Goal: Book appointment/travel/reservation

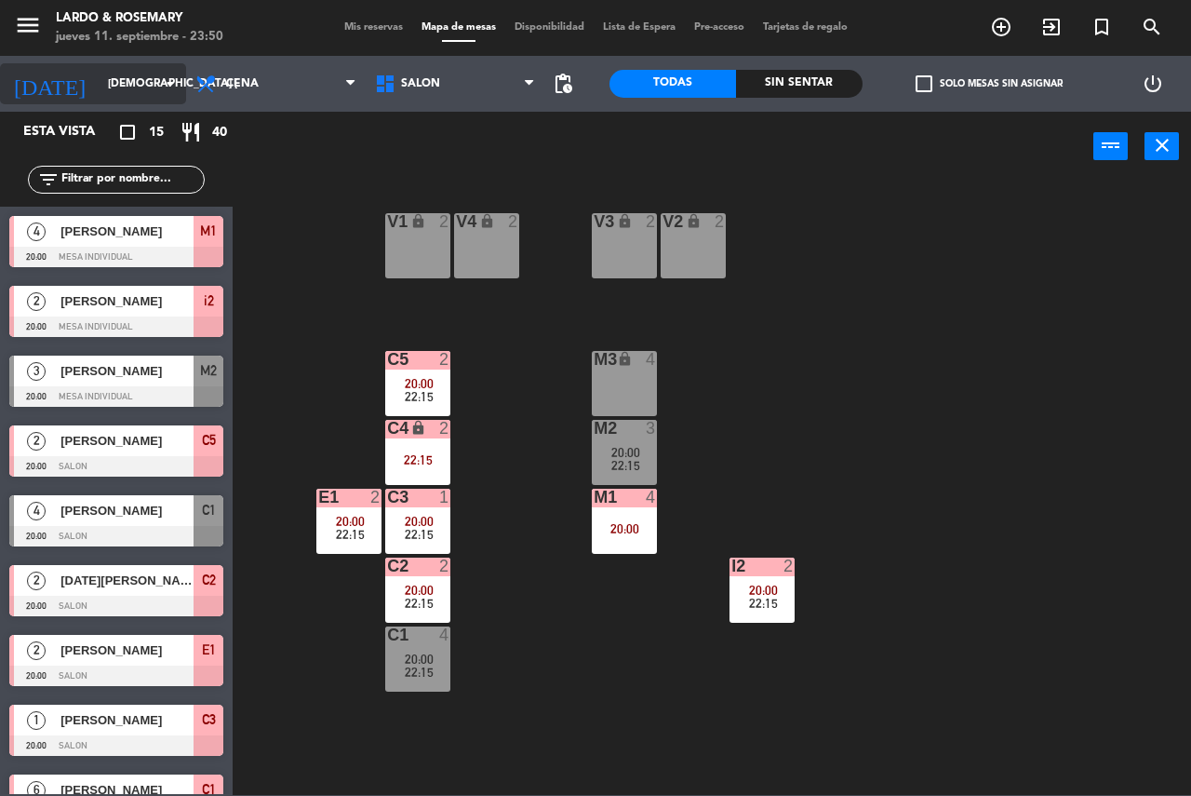
click at [132, 87] on input "[DEMOGRAPHIC_DATA] [DATE]" at bounding box center [173, 84] width 148 height 32
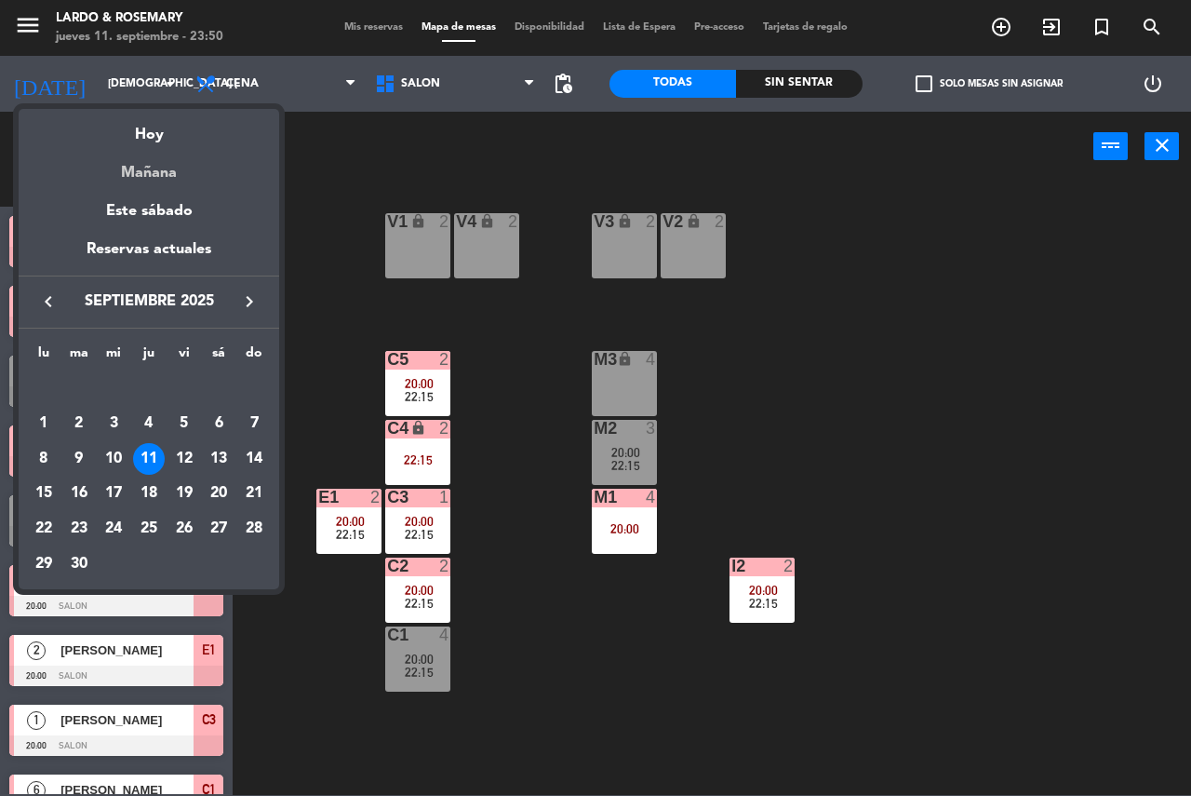
click at [175, 165] on div "Mañana" at bounding box center [149, 166] width 261 height 38
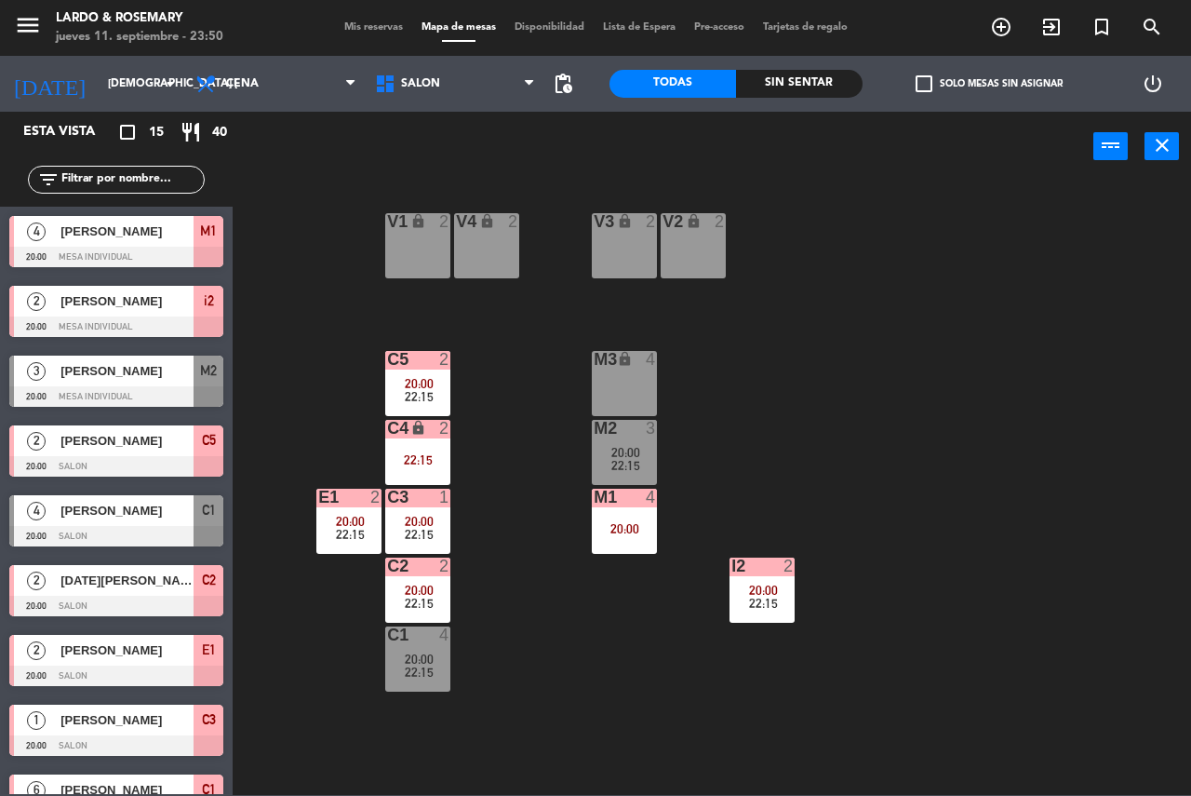
type input "vie. [DATE]"
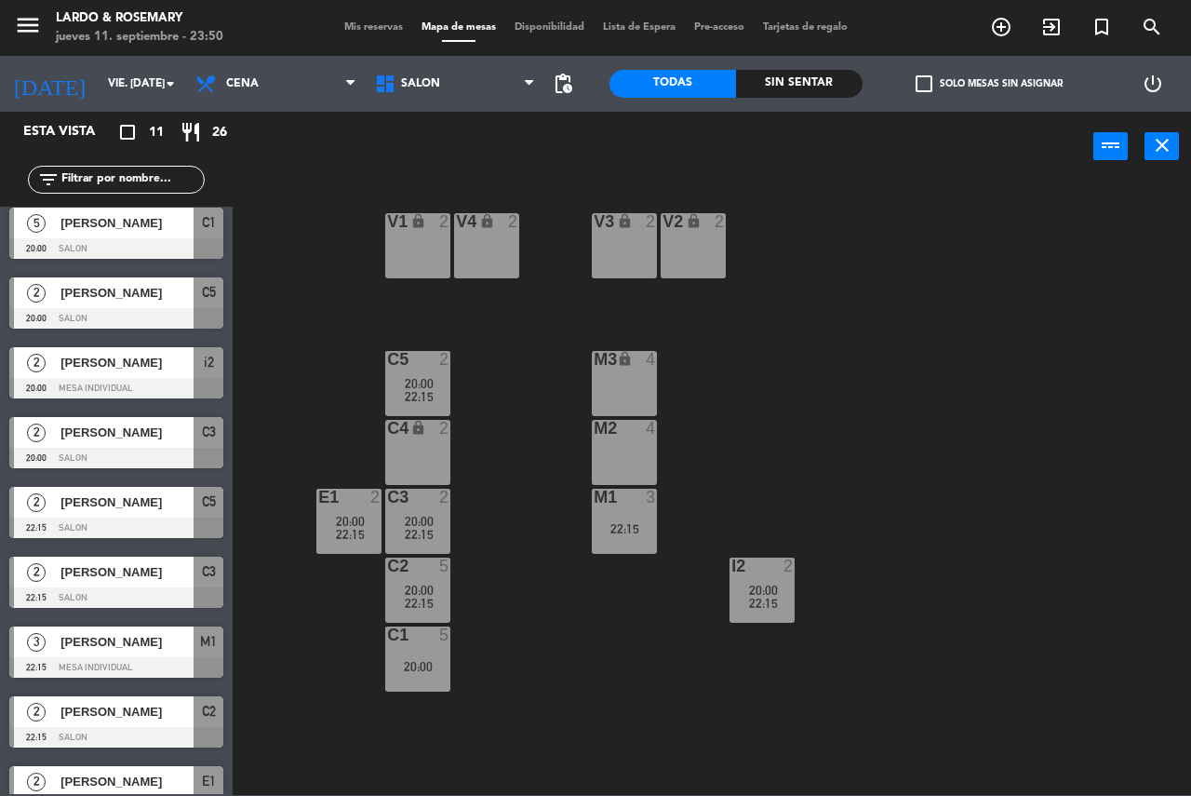
scroll to position [181, 0]
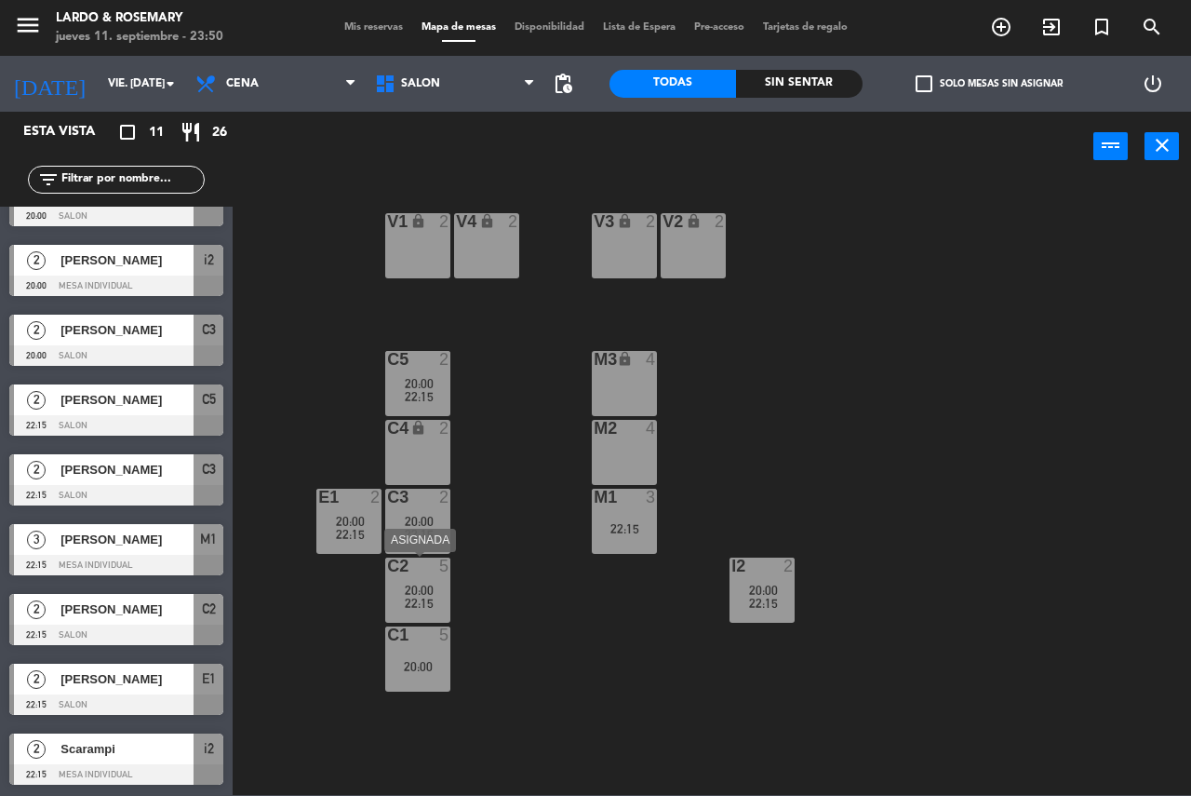
click at [414, 618] on div "C2 5 20:00 22:15" at bounding box center [417, 590] width 65 height 65
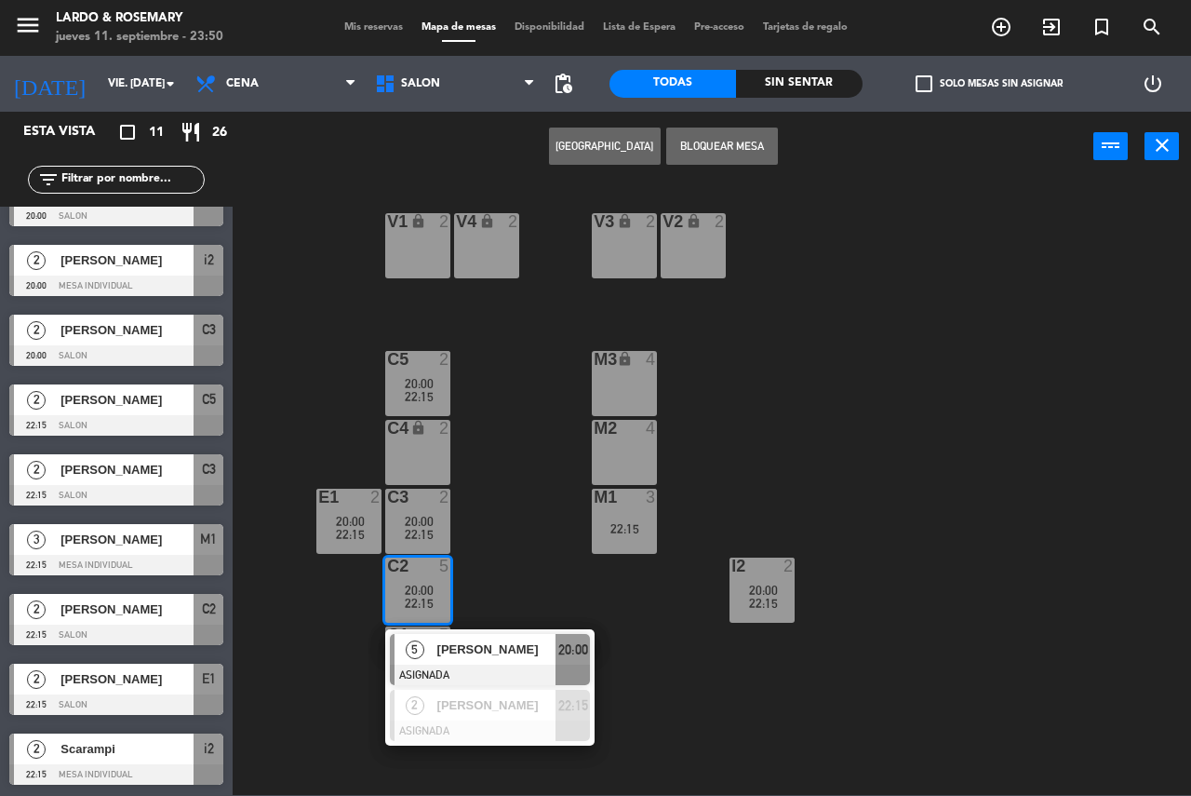
click at [492, 574] on div "V1 lock 2 V2 lock 2 V3 lock 2 V4 lock 2 C5 2 20:00 22:15 M3 lock 4 C4 lock 2 M2…" at bounding box center [718, 488] width 947 height 614
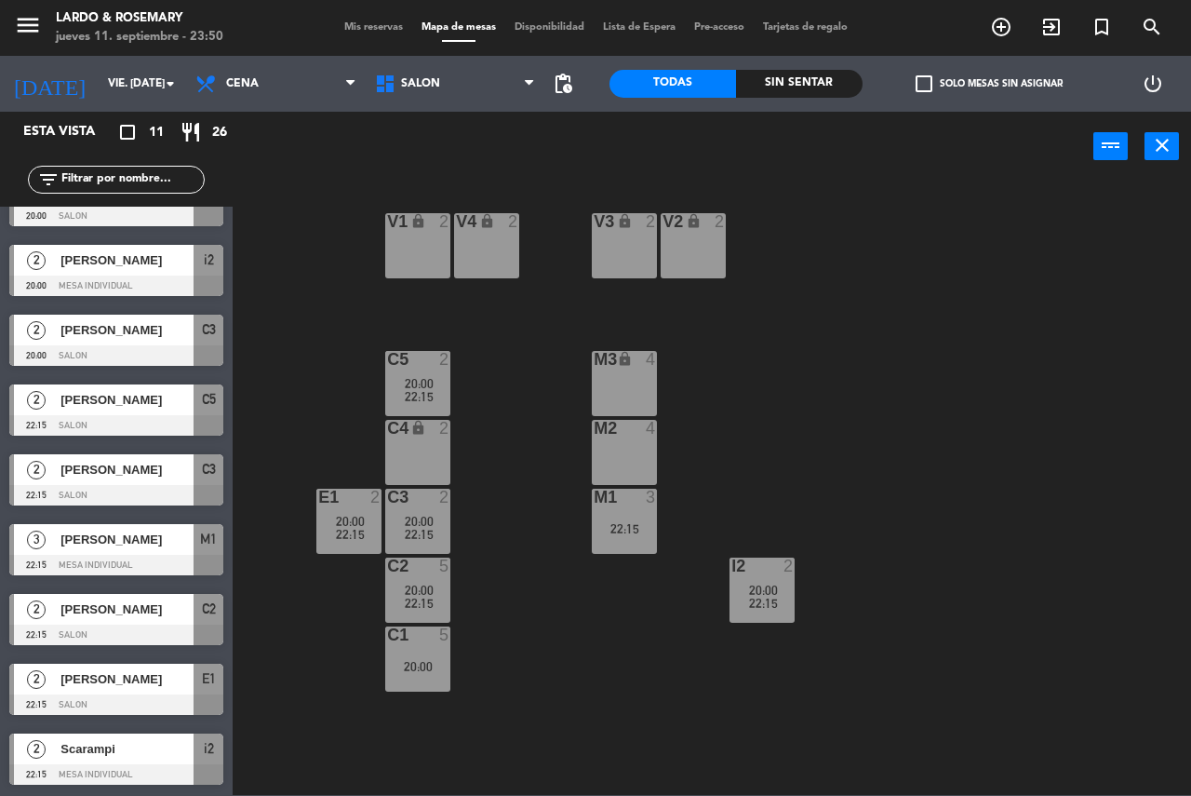
click at [454, 636] on div "5" at bounding box center [449, 634] width 31 height 17
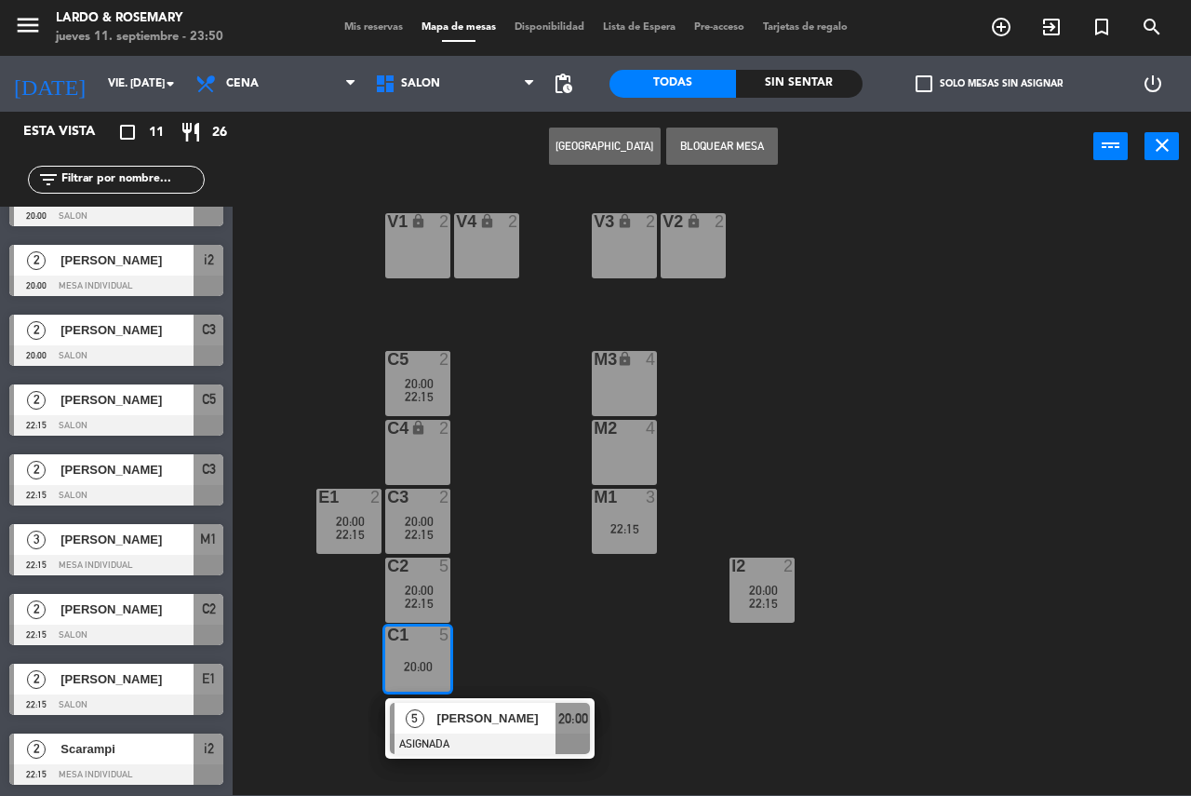
click at [521, 534] on div "V1 lock 2 V2 lock 2 V3 lock 2 V4 lock 2 C5 2 20:00 22:15 M3 lock 4 C4 lock 2 M2…" at bounding box center [718, 488] width 947 height 614
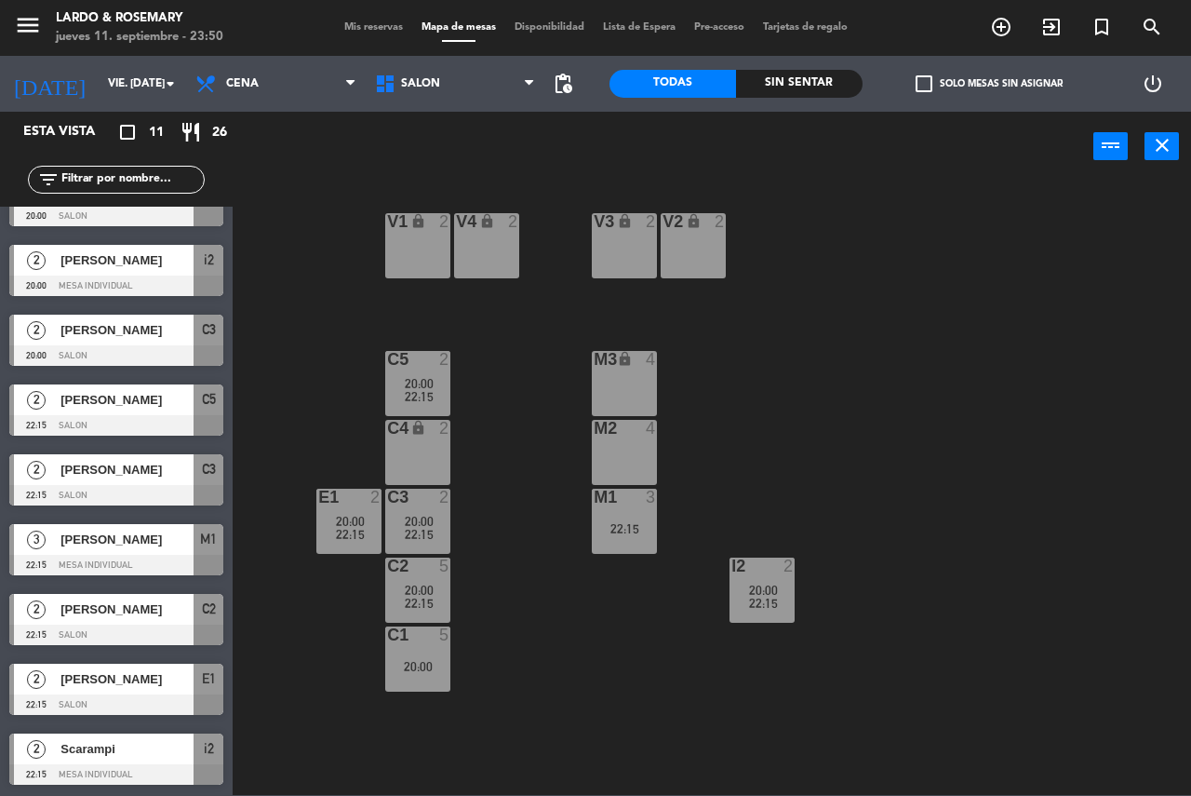
click at [418, 384] on span "20:00" at bounding box center [419, 383] width 29 height 15
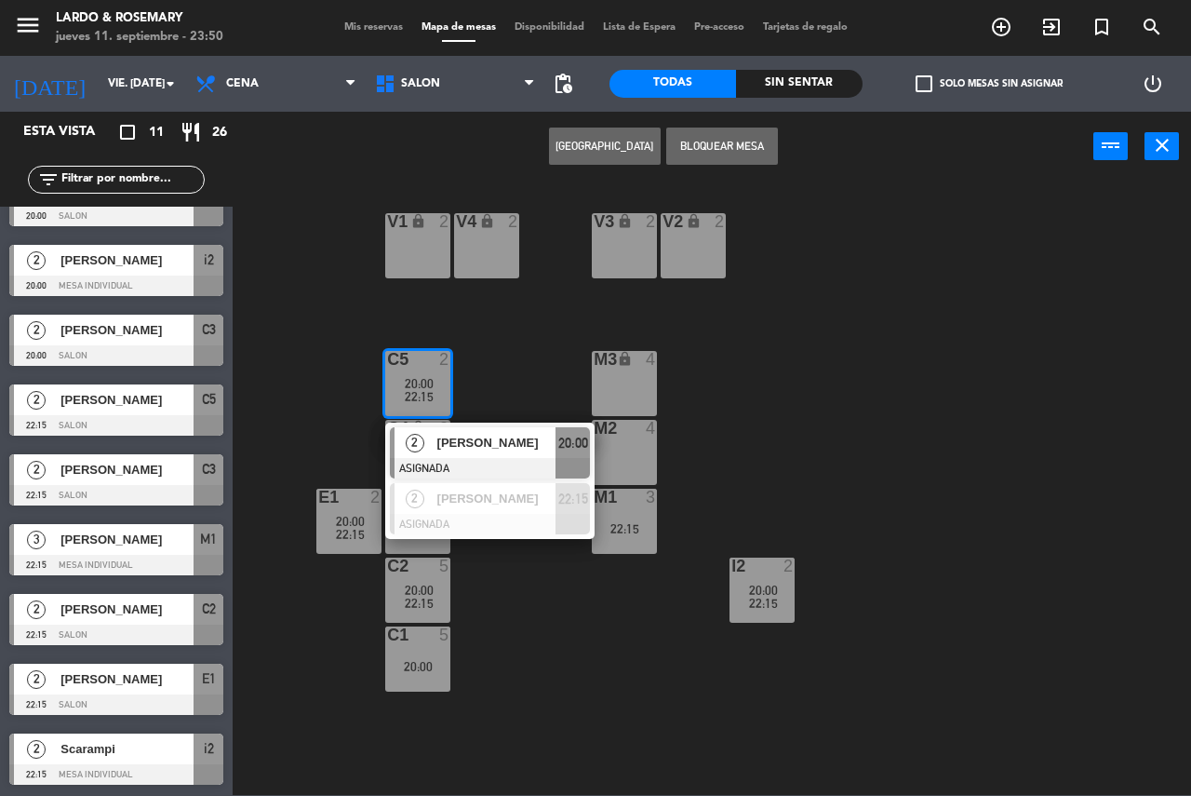
click at [525, 375] on div "V1 lock 2 V2 lock 2 V3 lock 2 V4 lock 2 C5 2 20:00 22:15 2 [PERSON_NAME] ASIGNA…" at bounding box center [718, 488] width 947 height 614
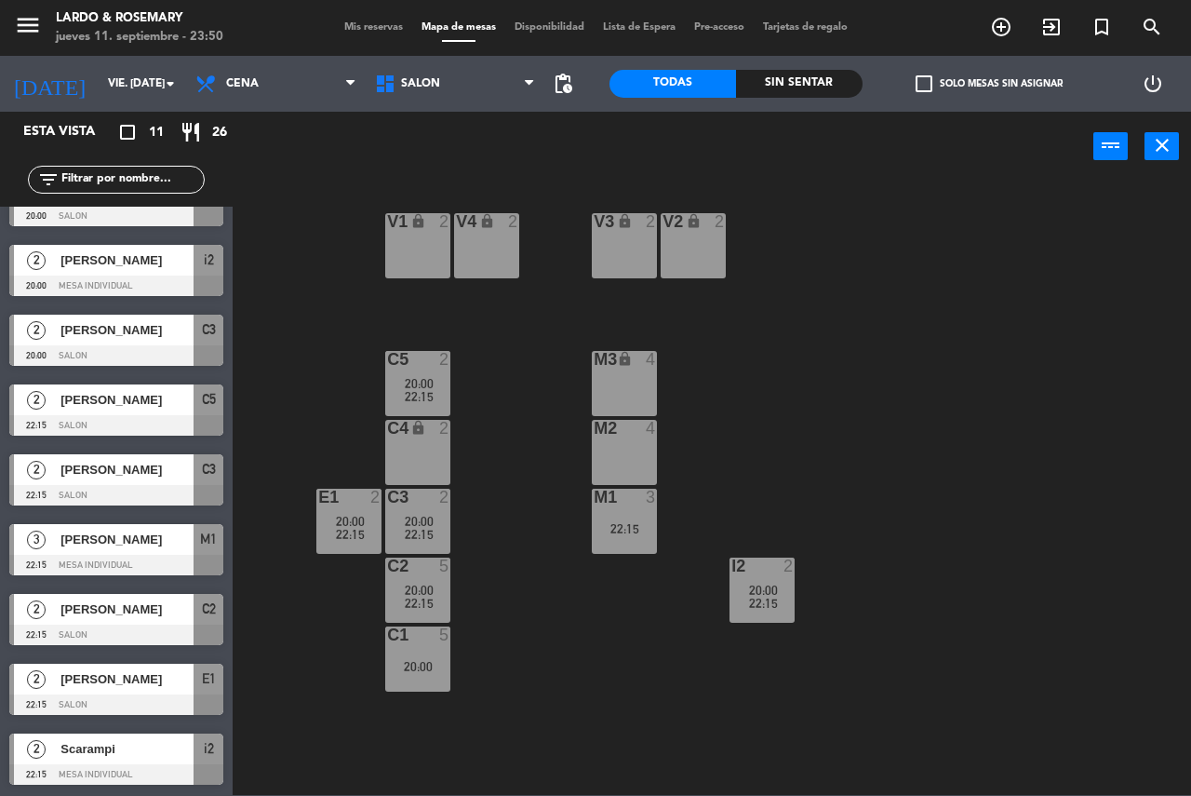
click at [753, 589] on span "20:00" at bounding box center [763, 590] width 29 height 15
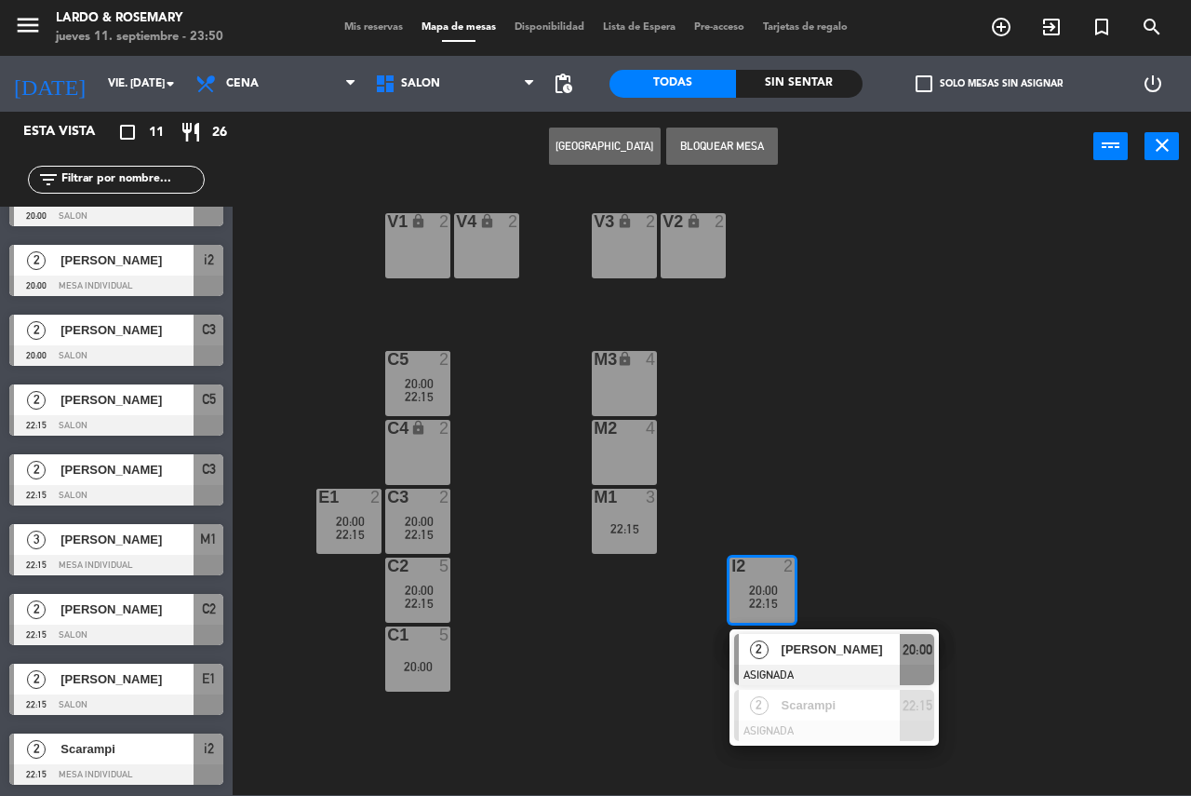
click at [894, 482] on div "V1 lock 2 V2 lock 2 V3 lock 2 V4 lock 2 C5 2 20:00 22:15 M3 lock 4 C4 lock 2 M2…" at bounding box center [718, 488] width 947 height 614
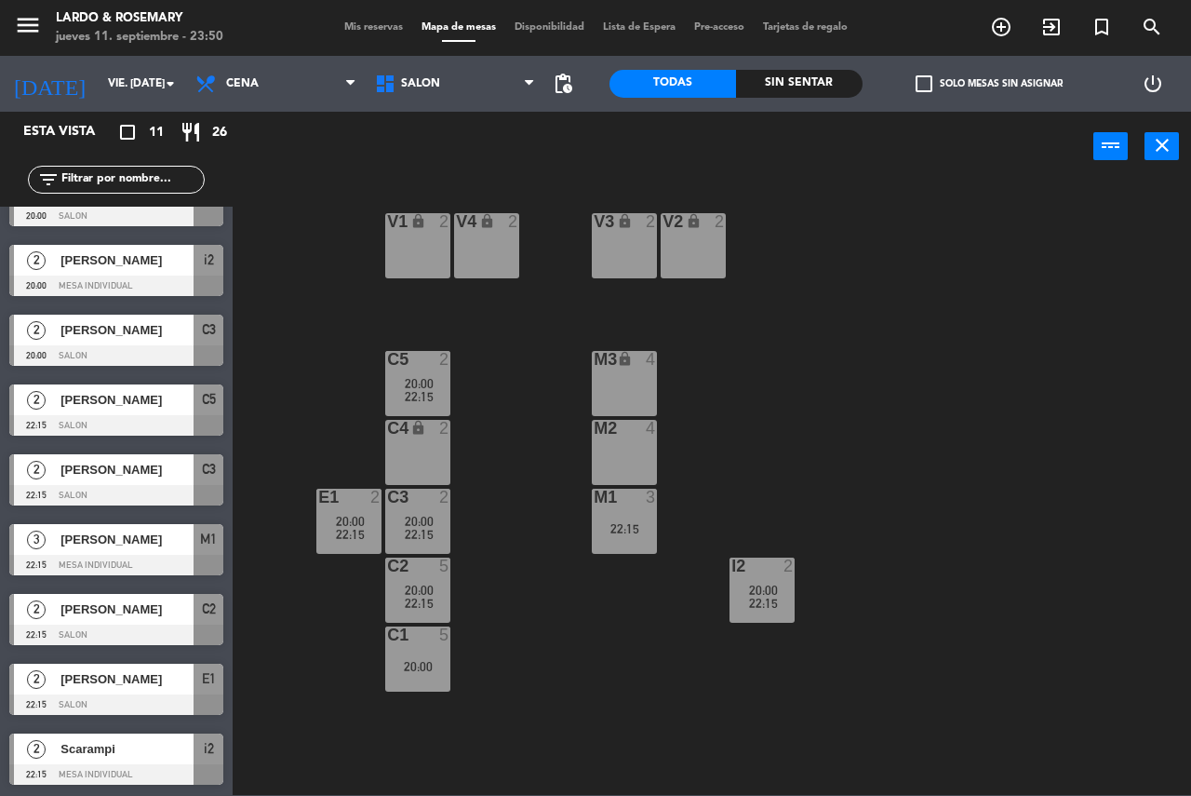
click at [621, 530] on div "22:15" at bounding box center [624, 528] width 65 height 13
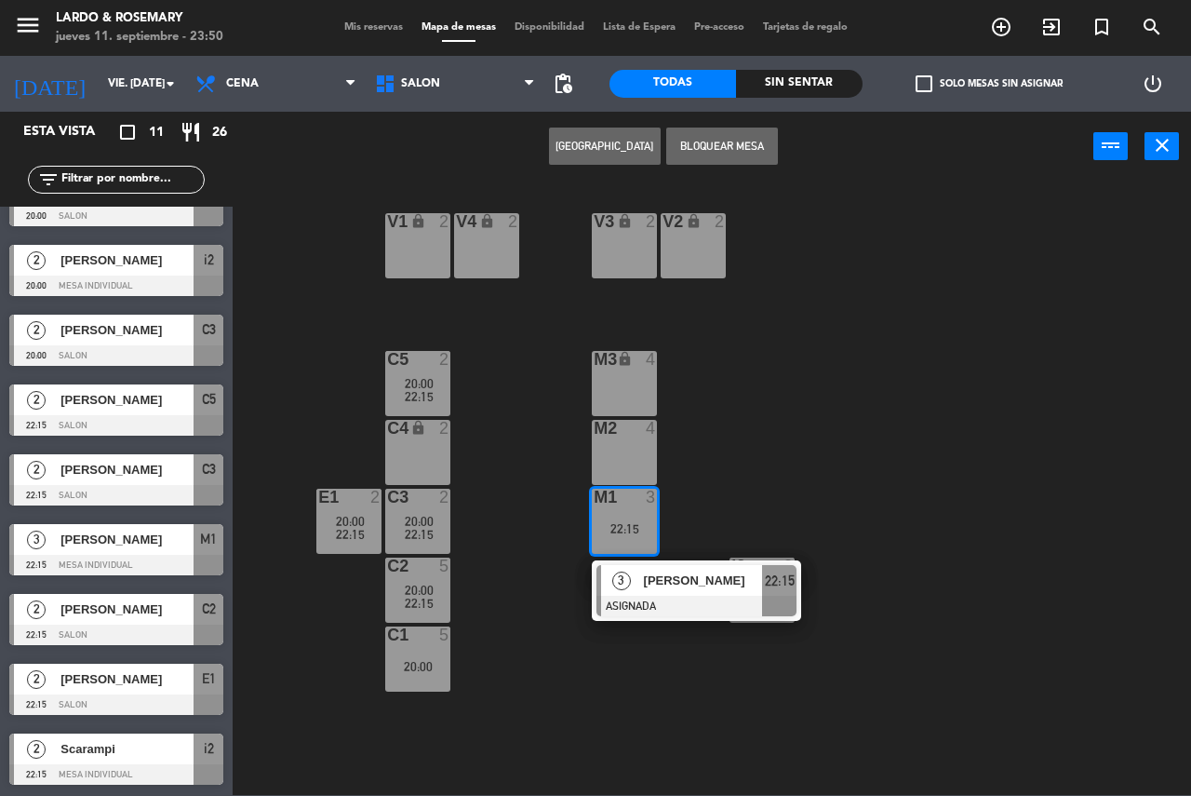
click at [825, 457] on div "V1 lock 2 V2 lock 2 V3 lock 2 V4 lock 2 C5 2 20:00 22:15 M3 lock 4 C4 lock 2 M2…" at bounding box center [718, 488] width 947 height 614
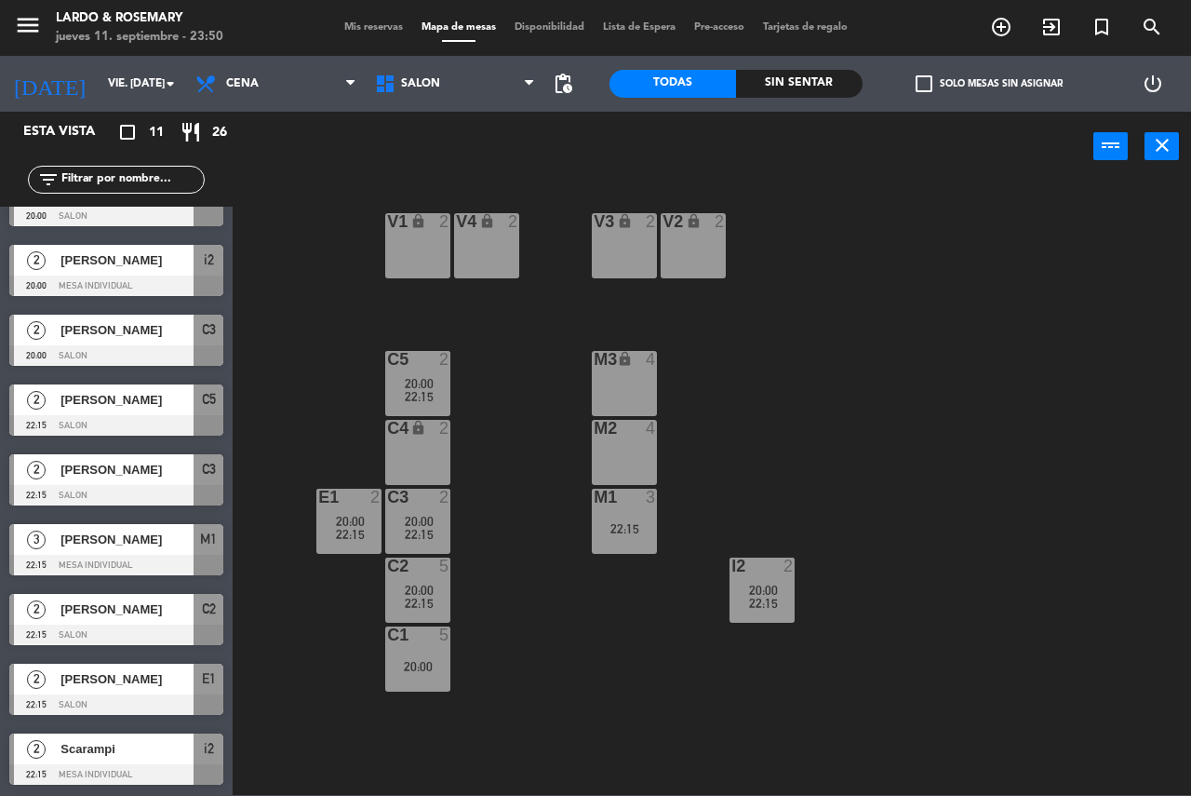
click at [366, 511] on div "E1 2 20:00 22:15" at bounding box center [348, 521] width 65 height 65
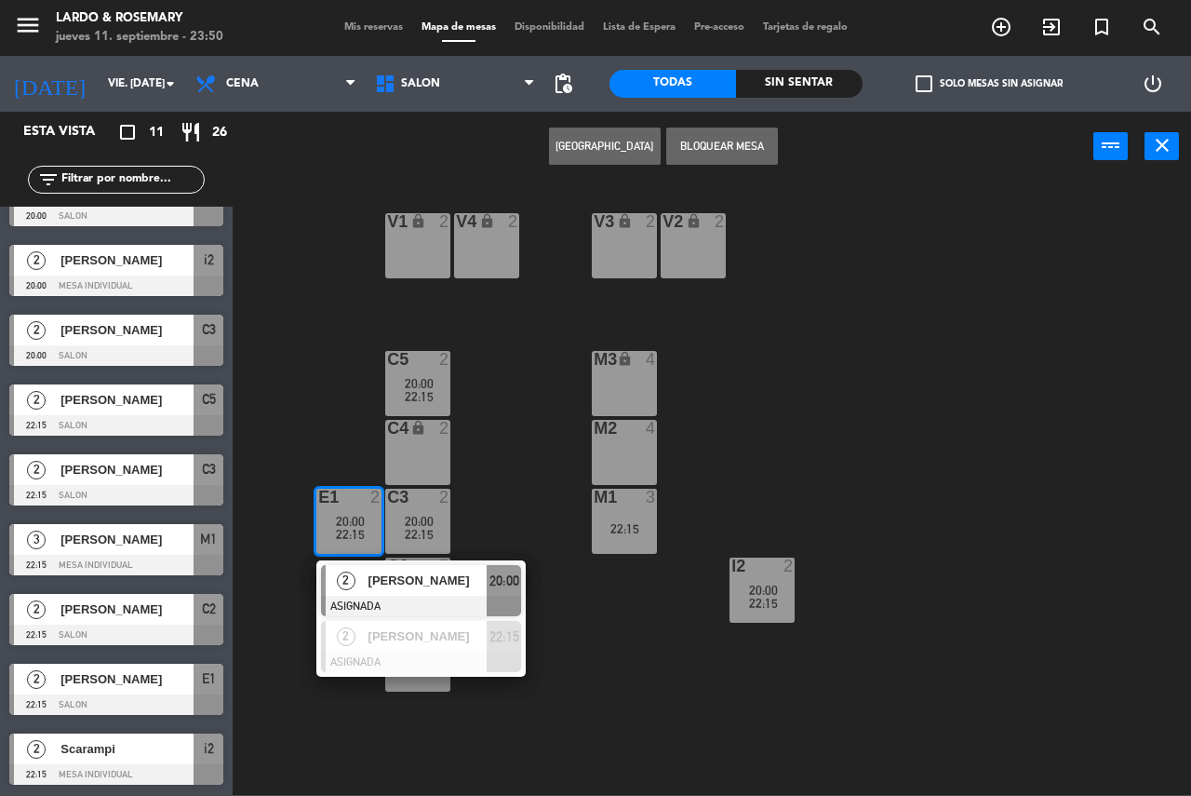
click at [979, 472] on div "V1 lock 2 V2 lock 2 V3 lock 2 V4 lock 2 C5 2 20:00 22:15 M3 lock 4 C4 lock 2 M2…" at bounding box center [718, 488] width 947 height 614
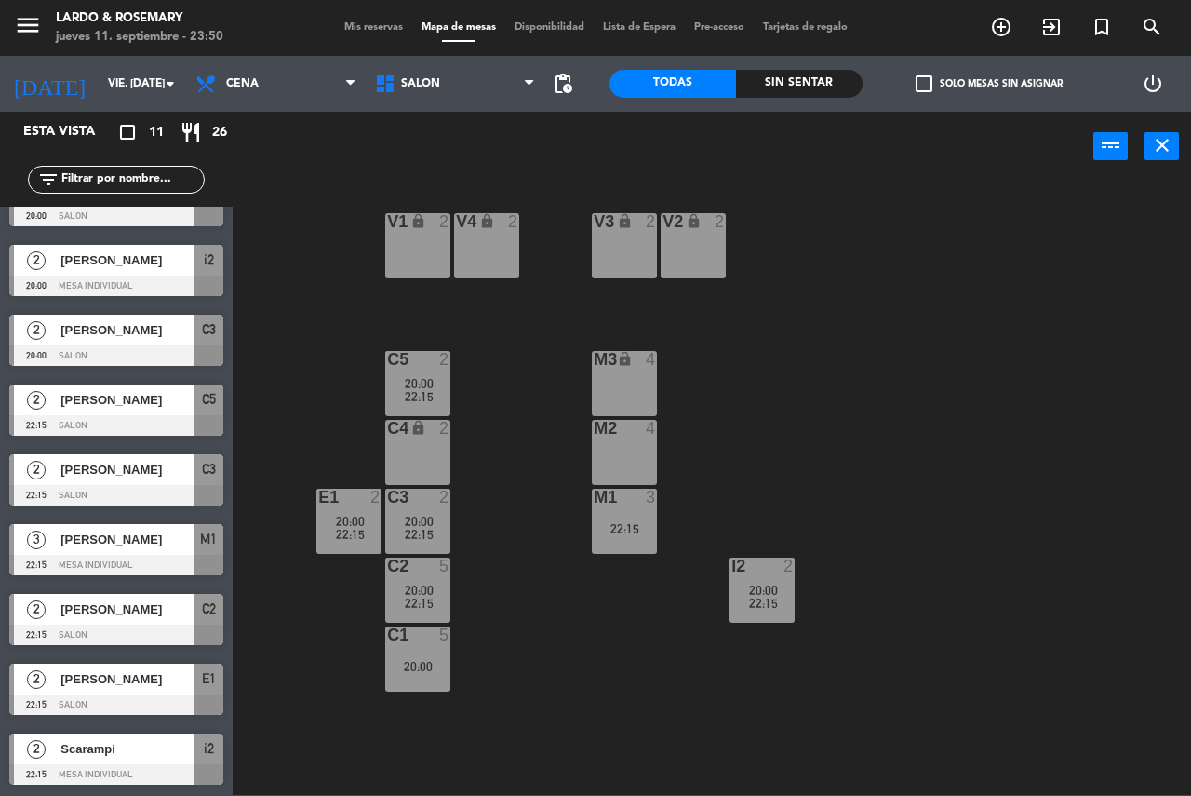
drag, startPoint x: 417, startPoint y: 430, endPoint x: 330, endPoint y: 382, distance: 100.0
click at [330, 382] on div "V1 lock 2 V2 lock 2 V3 lock 2 V4 lock 2 C5 2 20:00 22:15 M3 lock 4 C4 lock 2 M2…" at bounding box center [718, 488] width 947 height 614
click at [412, 431] on icon "lock" at bounding box center [419, 428] width 16 height 16
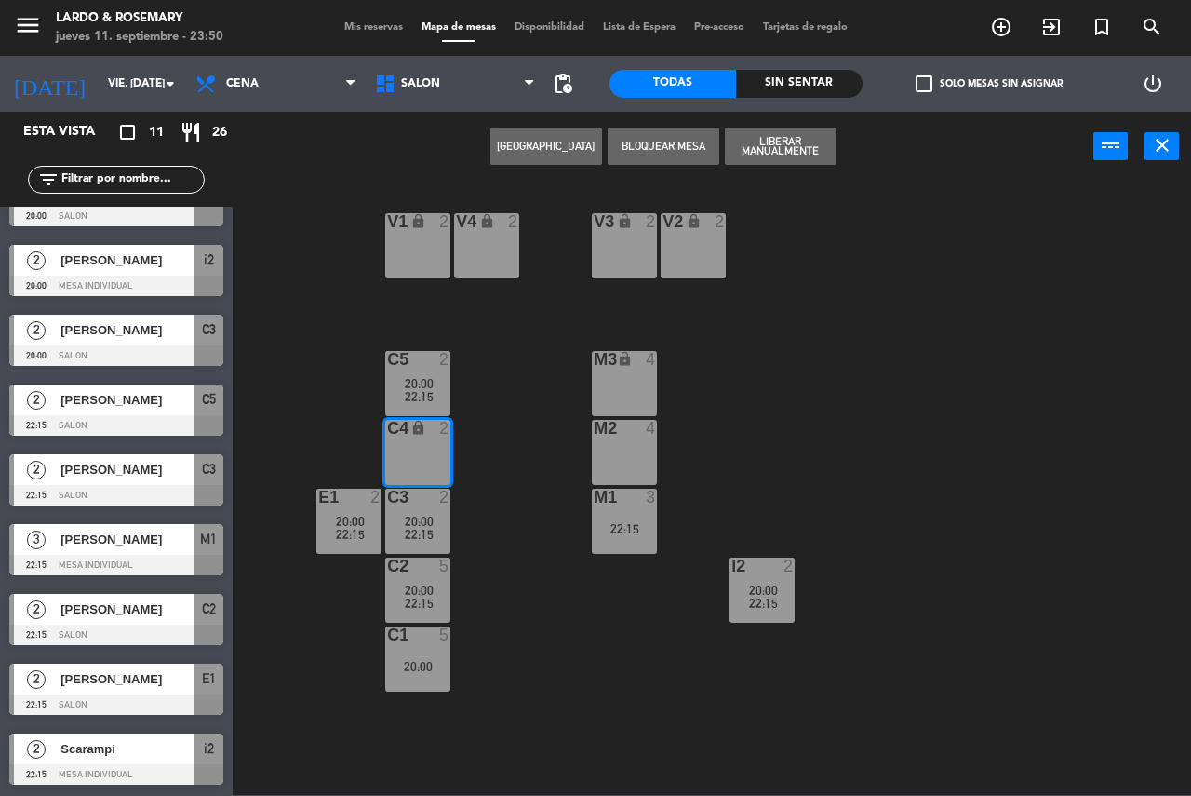
click at [923, 286] on div "V1 lock 2 V2 lock 2 V3 lock 2 V4 lock 2 C5 2 20:00 22:15 M3 lock 4 C4 lock 2 M2…" at bounding box center [718, 488] width 947 height 614
